Goal: Task Accomplishment & Management: Manage account settings

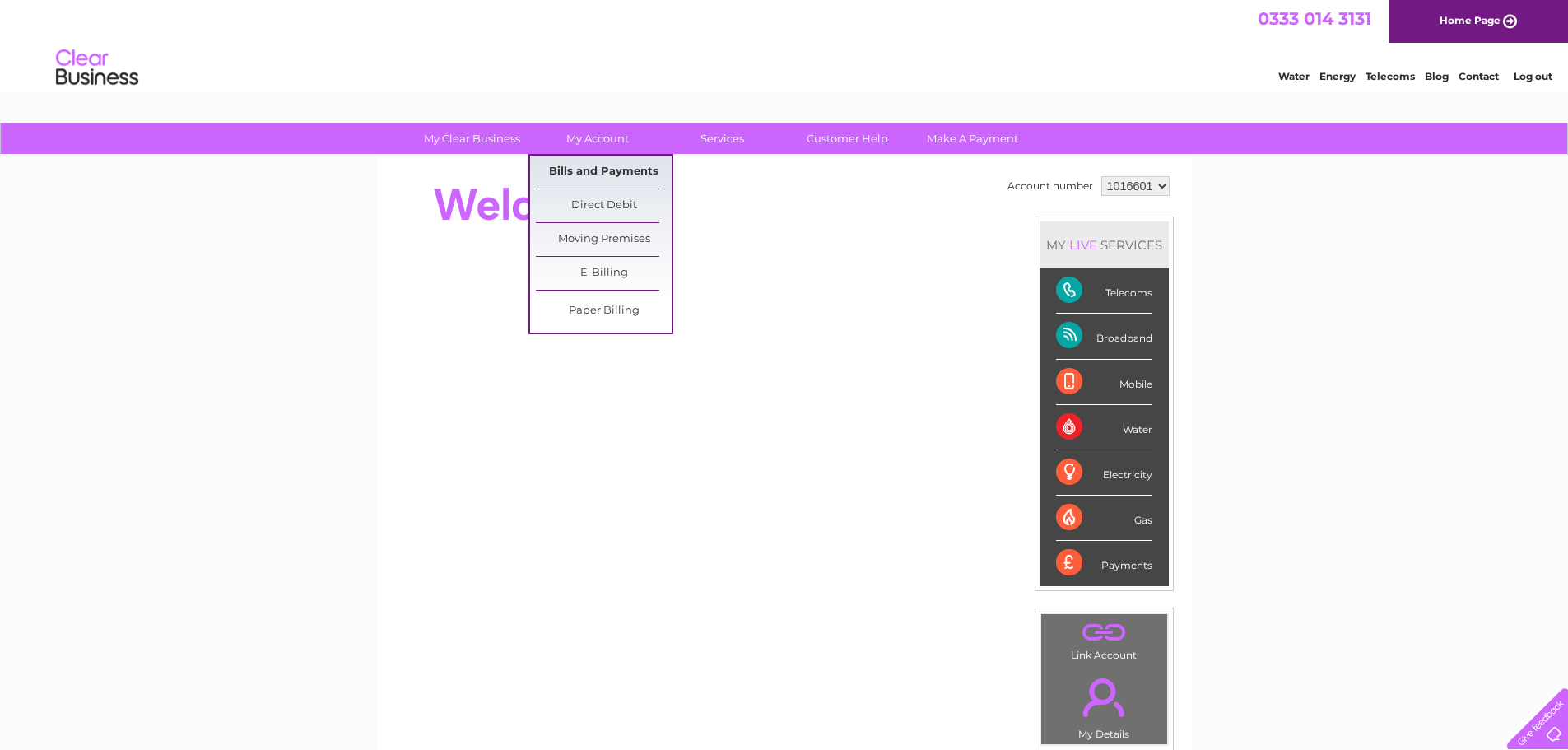
click at [591, 166] on link "Bills and Payments" at bounding box center [603, 172] width 136 height 33
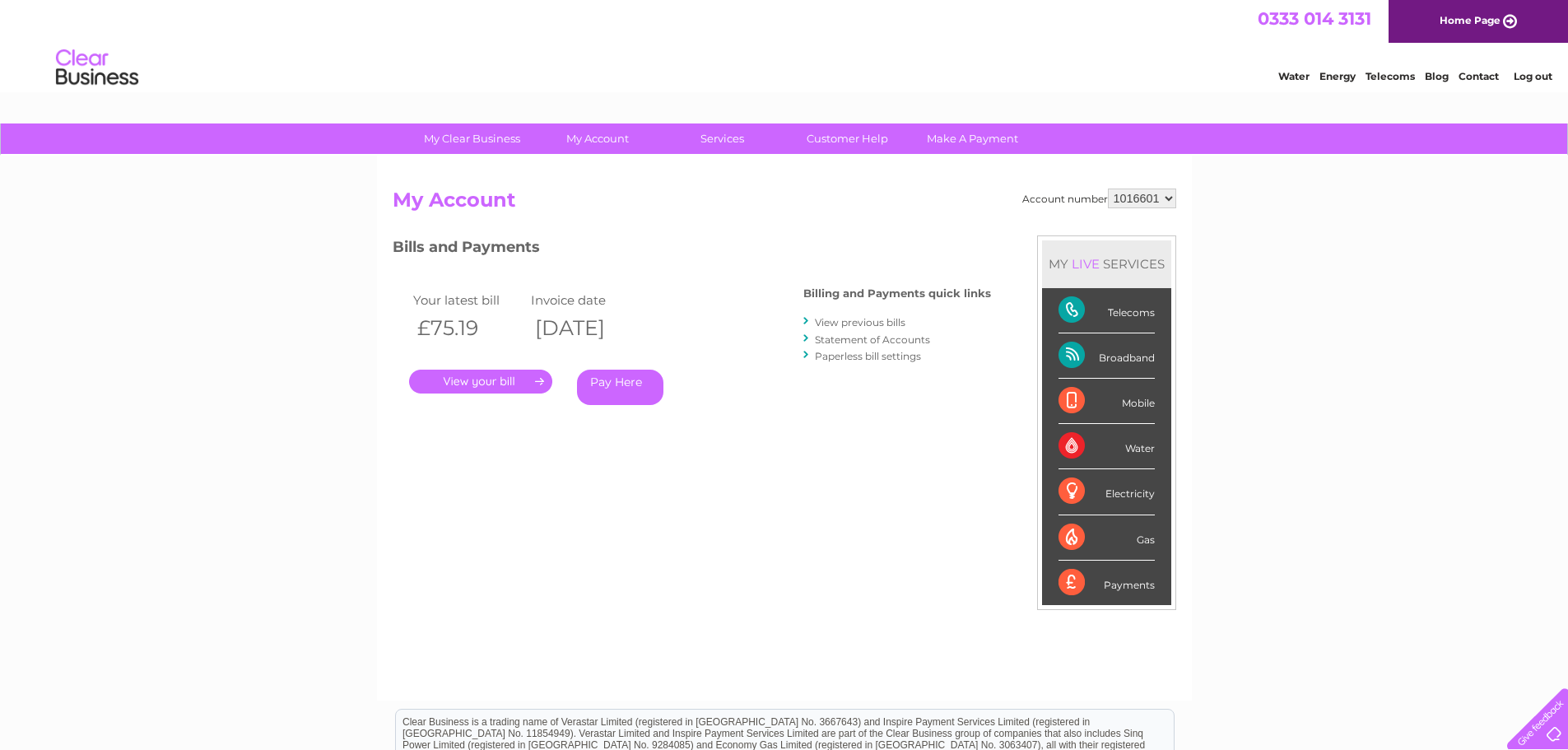
click at [534, 377] on link "." at bounding box center [481, 381] width 143 height 24
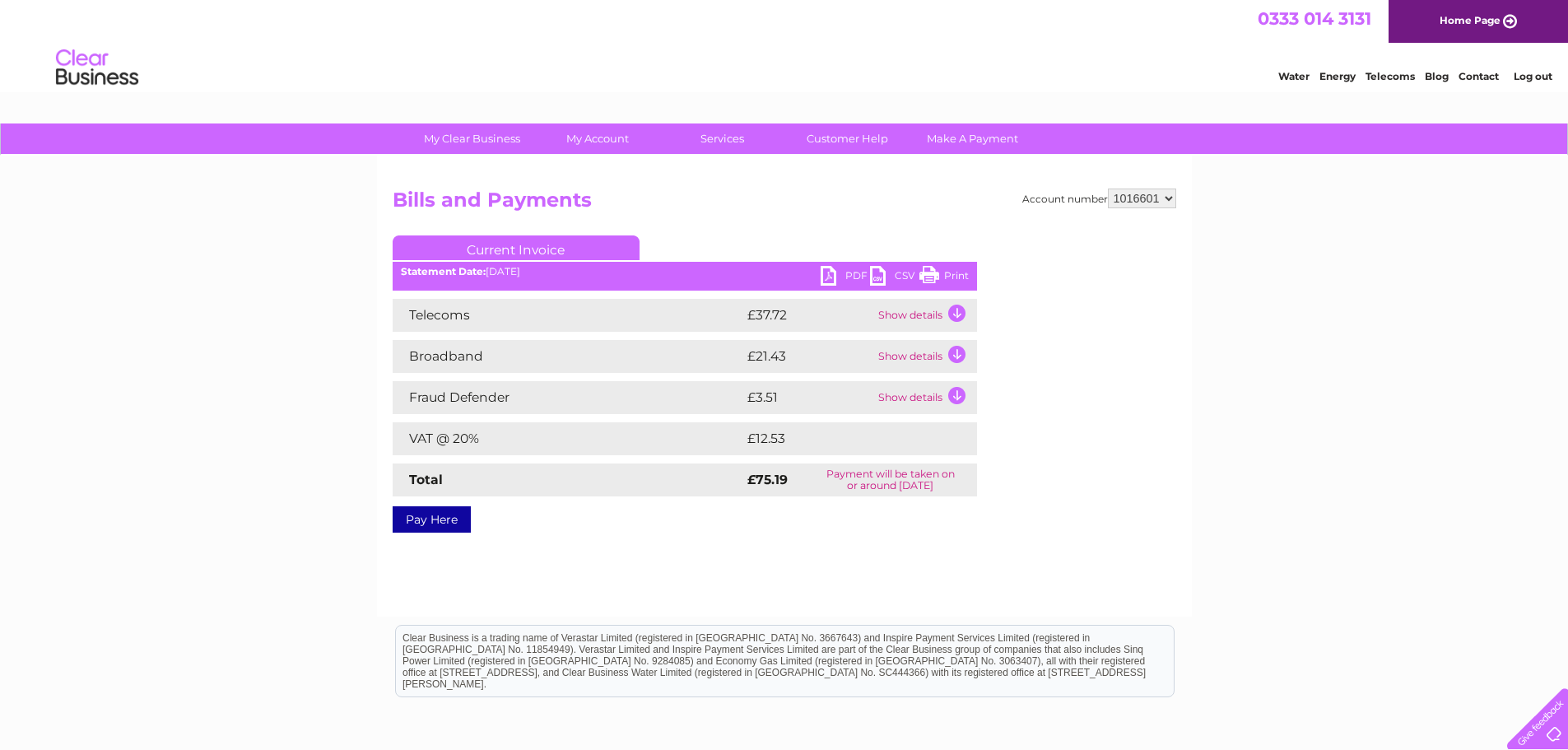
click at [937, 272] on link "Print" at bounding box center [944, 277] width 49 height 24
click at [1534, 75] on link "Log out" at bounding box center [1533, 76] width 39 height 12
